Goal: Check status: Check status

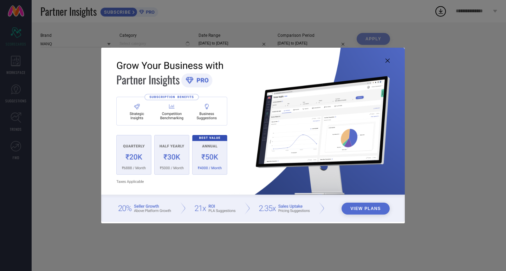
type input "All"
click at [388, 63] on img at bounding box center [252, 135] width 303 height 175
click at [386, 62] on icon at bounding box center [387, 61] width 4 height 4
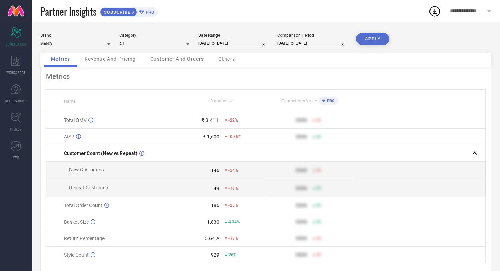
click at [240, 48] on div "Brand MANQ Category All Date Range [DATE] to [DATE] Comparison Period [DATE] to…" at bounding box center [265, 43] width 451 height 20
click at [240, 41] on input "[DATE] to [DATE]" at bounding box center [233, 43] width 70 height 7
select select "8"
select select "2025"
select select "9"
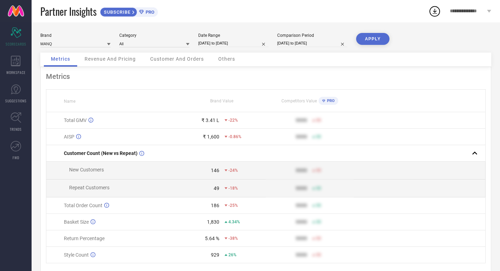
select select "2025"
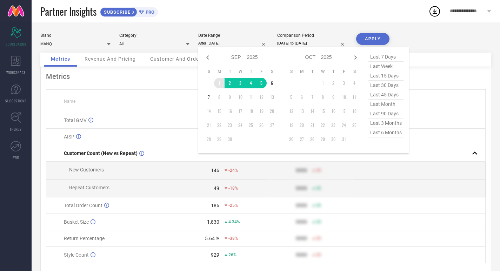
click at [221, 79] on td "1" at bounding box center [219, 83] width 11 height 11
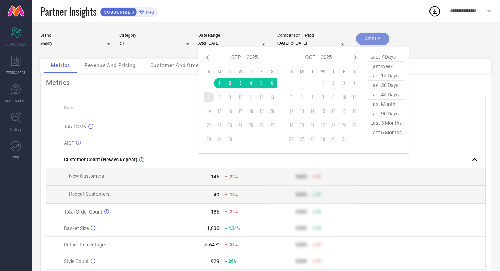
type input "[DATE] to [DATE]"
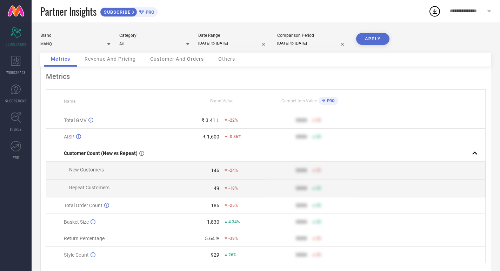
click at [297, 43] on input "[DATE] to [DATE]" at bounding box center [312, 43] width 70 height 7
select select "8"
select select "2024"
select select "9"
select select "2024"
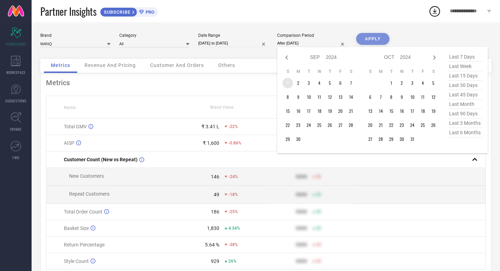
click at [290, 84] on td "1" at bounding box center [288, 83] width 11 height 11
type input "[DATE] to [DATE]"
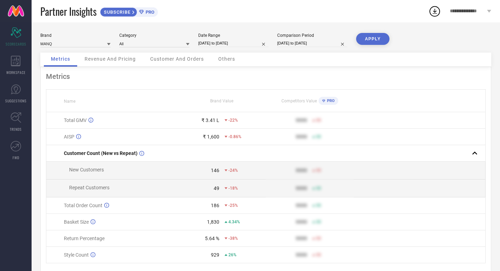
click at [381, 38] on button "APPLY" at bounding box center [372, 39] width 33 height 12
